Goal: Find specific page/section: Find specific page/section

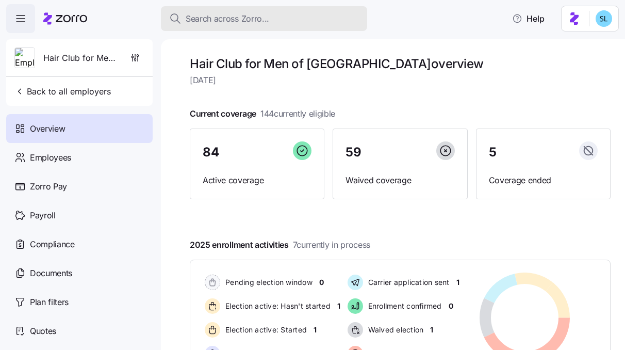
click at [235, 24] on span "Search across Zorro..." at bounding box center [228, 18] width 84 height 13
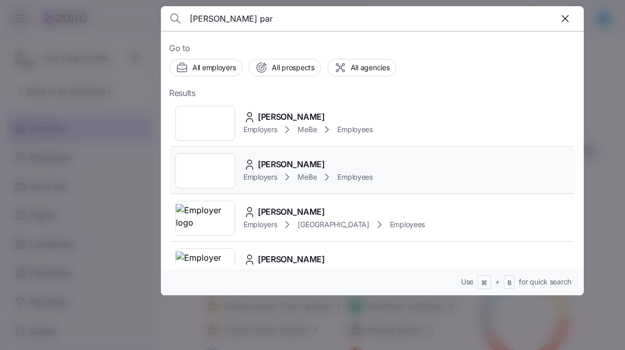
type input "[PERSON_NAME] par"
click at [330, 156] on div "[PERSON_NAME] Employers MeBe Employees" at bounding box center [372, 170] width 407 height 47
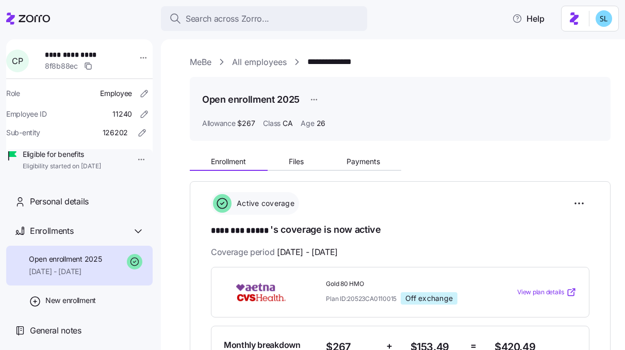
click at [378, 151] on div "Enrollment Files Payments" at bounding box center [400, 160] width 421 height 22
click at [377, 154] on button "Payments" at bounding box center [363, 161] width 76 height 15
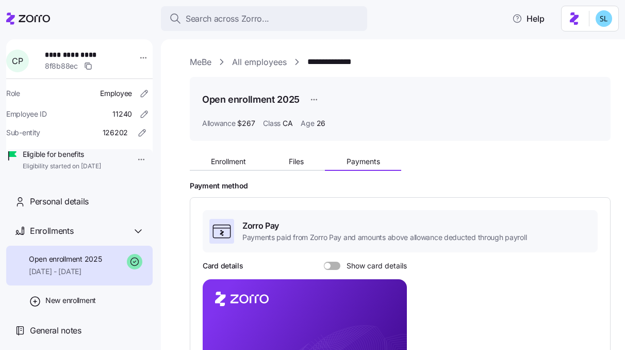
scroll to position [156, 0]
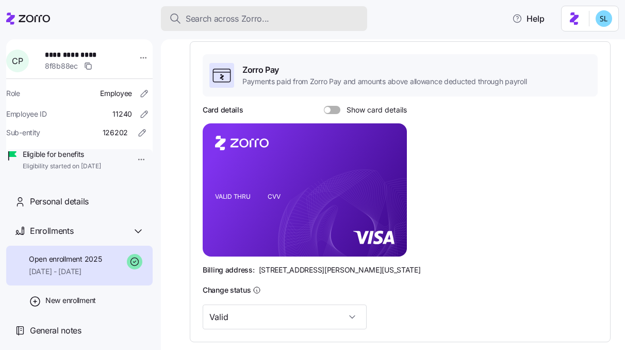
click at [319, 13] on div "Search across Zorro..." at bounding box center [264, 18] width 190 height 13
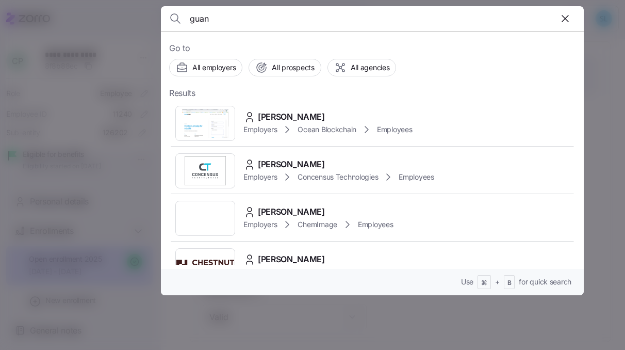
type input "guan"
click at [565, 19] on icon "button" at bounding box center [565, 18] width 6 height 6
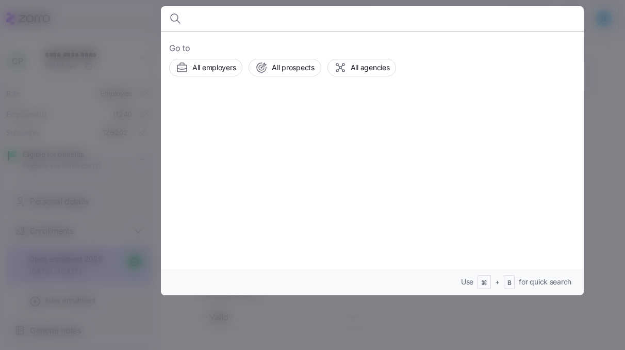
click at [599, 71] on div at bounding box center [312, 175] width 625 height 350
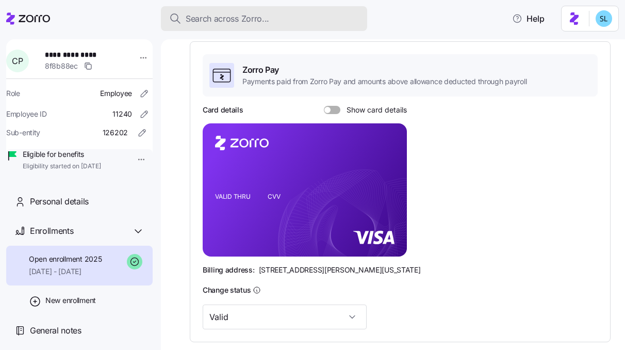
click at [283, 13] on div "Search across Zorro..." at bounding box center [264, 18] width 190 height 13
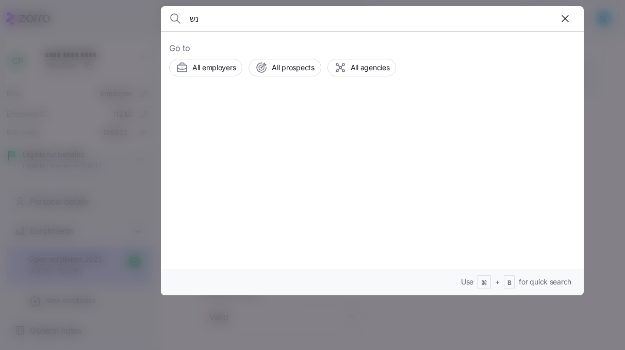
type input "נ"
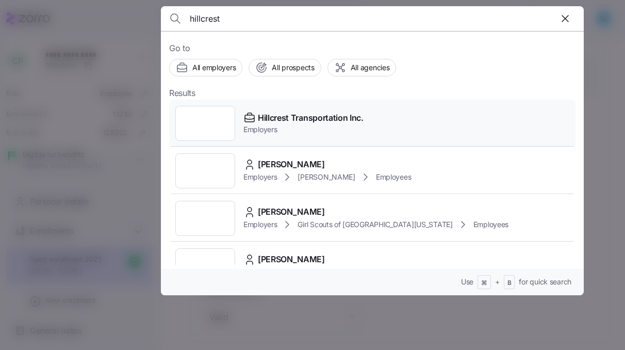
type input "hillcrest"
click at [319, 109] on div "Hillcrest Transportation Inc. Employers" at bounding box center [372, 123] width 407 height 47
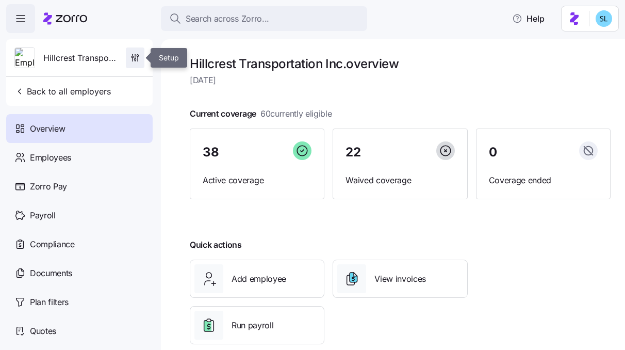
click at [132, 59] on icon "button" at bounding box center [135, 58] width 10 height 10
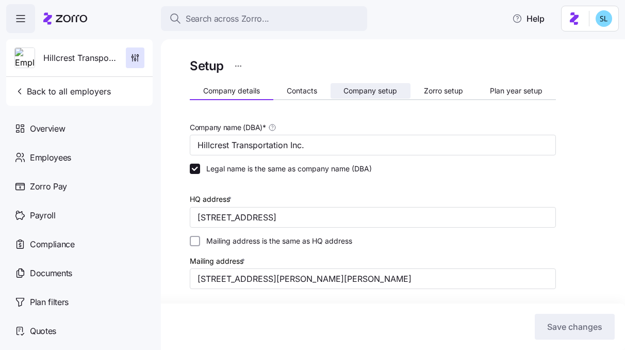
click at [347, 93] on span "Company setup" at bounding box center [371, 90] width 54 height 7
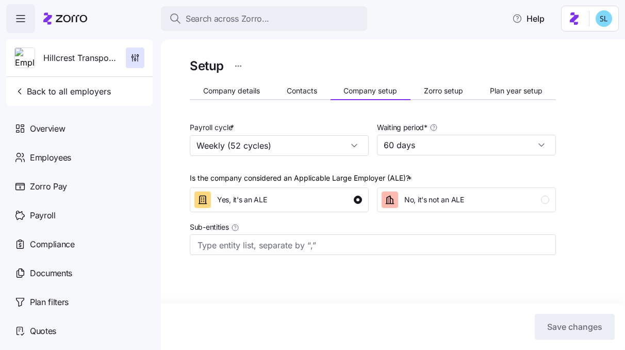
click at [462, 95] on button "Zorro setup" at bounding box center [444, 90] width 66 height 15
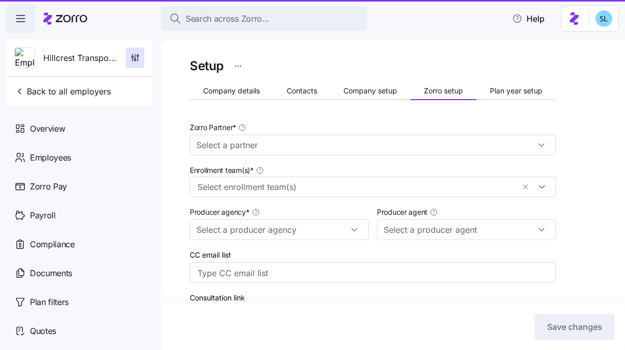
type input "Zorro"
type input "Employee Benefits of [US_STATE]"
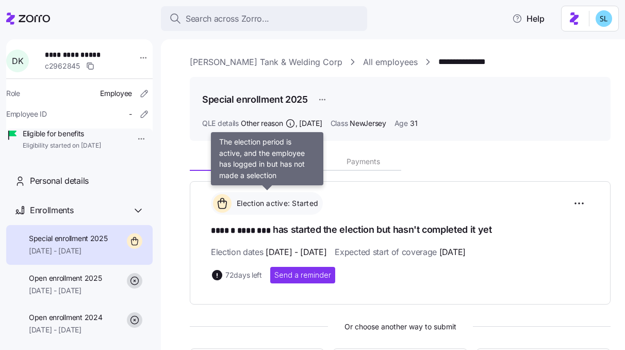
scroll to position [197, 0]
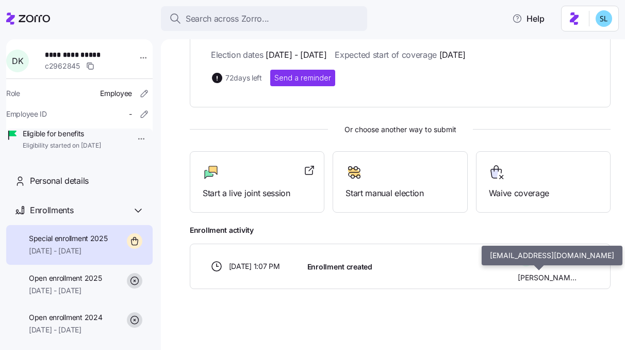
click at [550, 281] on span "[PERSON_NAME]" at bounding box center [547, 277] width 59 height 10
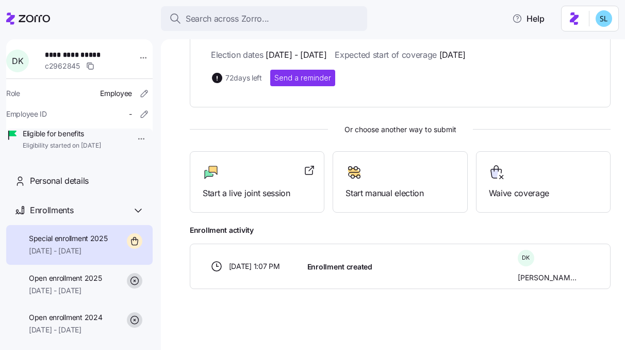
click at [550, 281] on span "Daniel Kvedaras" at bounding box center [547, 277] width 59 height 10
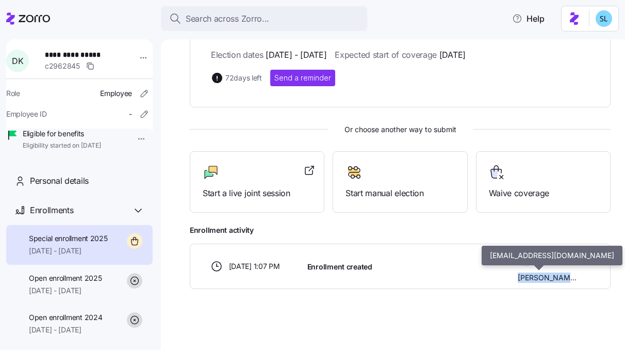
click at [550, 281] on span "Daniel Kvedaras" at bounding box center [547, 277] width 59 height 10
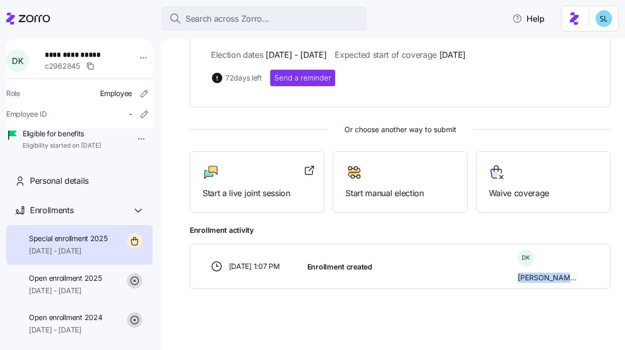
copy body "Daniel Kvedaras"
